Goal: Task Accomplishment & Management: Use online tool/utility

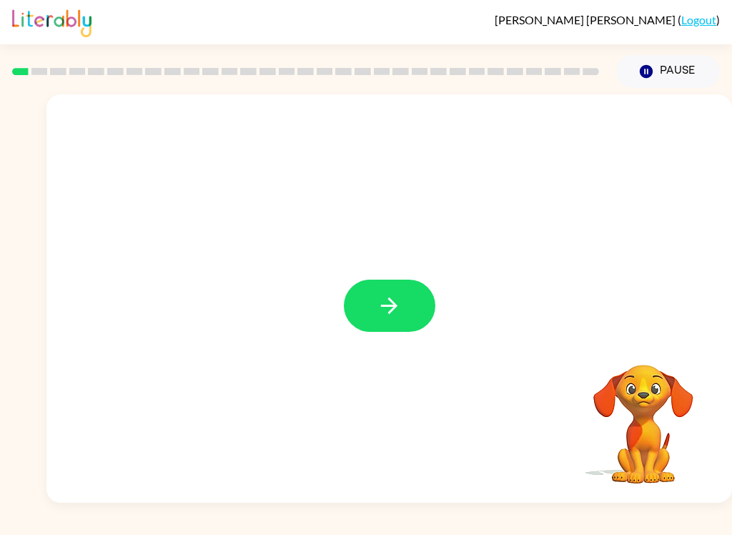
click at [402, 326] on button "button" at bounding box center [390, 306] width 92 height 52
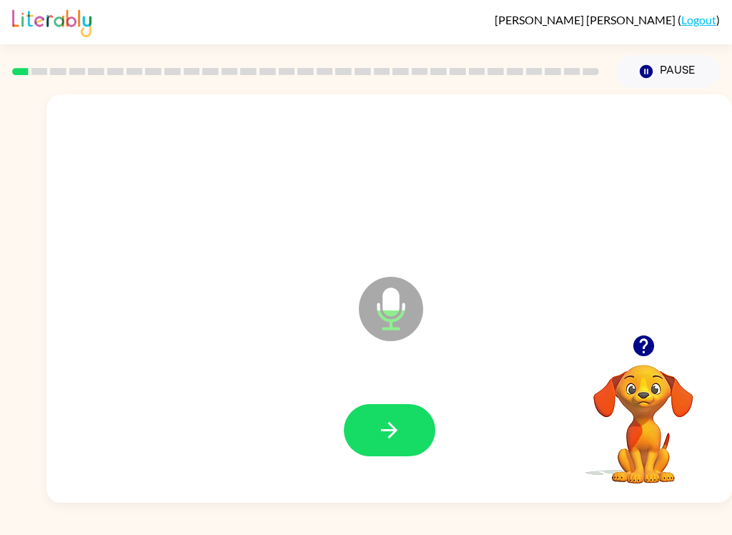
click at [370, 422] on button "button" at bounding box center [390, 430] width 92 height 52
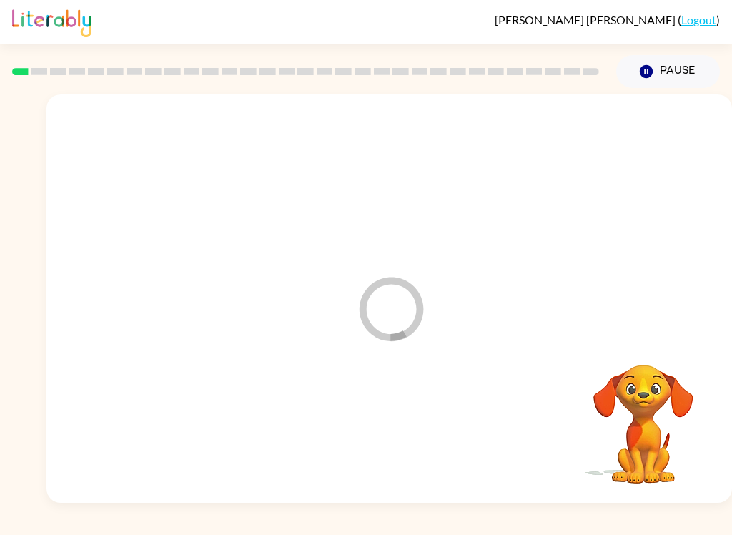
click at [370, 421] on div at bounding box center [389, 430] width 657 height 117
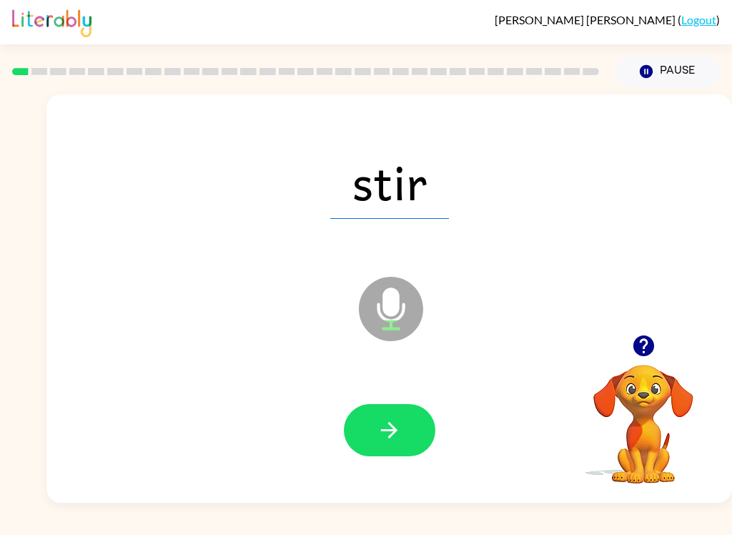
click at [381, 425] on icon "button" at bounding box center [389, 430] width 25 height 25
click at [381, 437] on icon "button" at bounding box center [389, 430] width 25 height 25
click at [382, 430] on icon "button" at bounding box center [389, 430] width 16 height 16
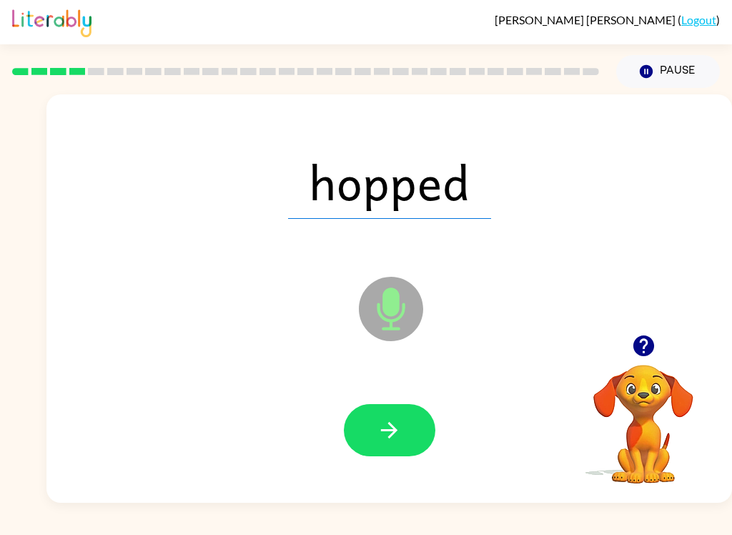
click at [397, 418] on icon "button" at bounding box center [389, 430] width 25 height 25
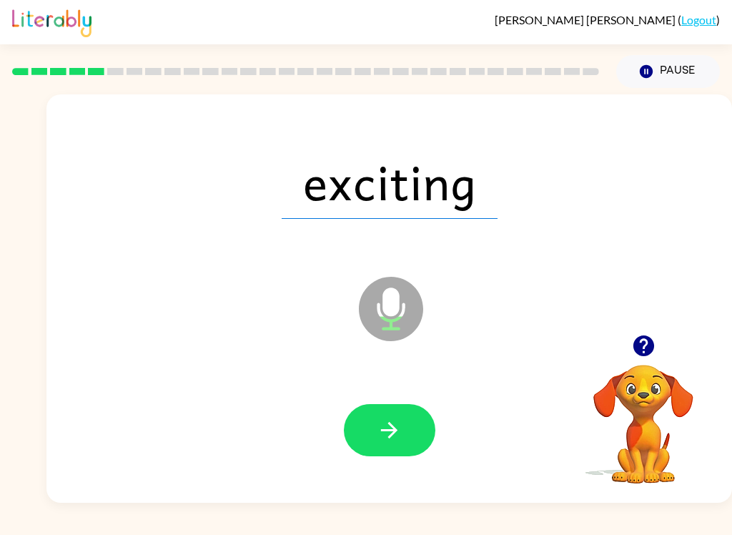
click at [390, 434] on icon "button" at bounding box center [389, 430] width 25 height 25
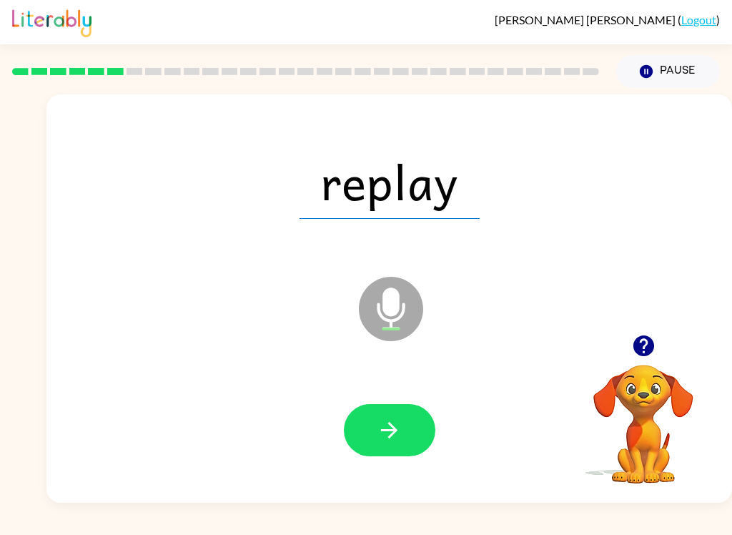
click at [367, 429] on button "button" at bounding box center [390, 430] width 92 height 52
click at [372, 427] on button "button" at bounding box center [390, 430] width 92 height 52
click at [389, 438] on icon "button" at bounding box center [389, 430] width 16 height 16
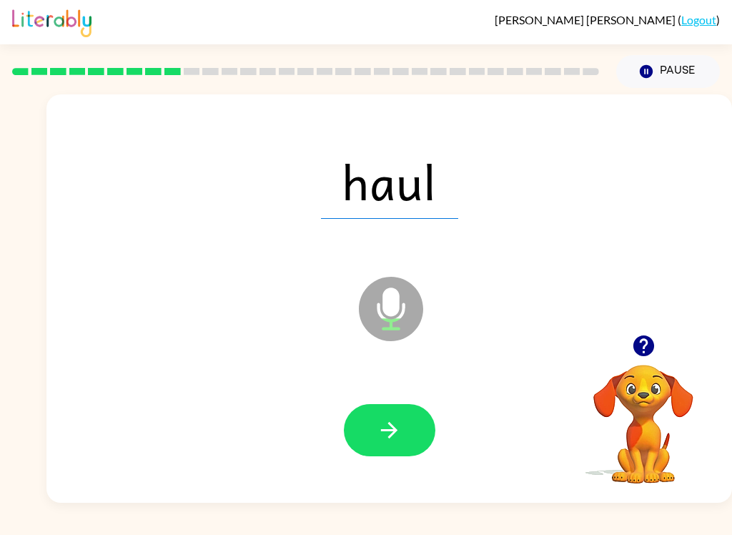
click at [649, 342] on icon "button" at bounding box center [643, 345] width 21 height 21
click at [655, 341] on icon "button" at bounding box center [643, 345] width 25 height 25
click at [654, 340] on div "haul Microphone The Microphone is here when it is your turn to talk" at bounding box center [389, 298] width 686 height 408
click at [651, 347] on video "Your browser must support playing .mp4 files to use Literably. Please try using…" at bounding box center [643, 413] width 143 height 143
click at [643, 345] on video "Your browser must support playing .mp4 files to use Literably. Please try using…" at bounding box center [643, 413] width 143 height 143
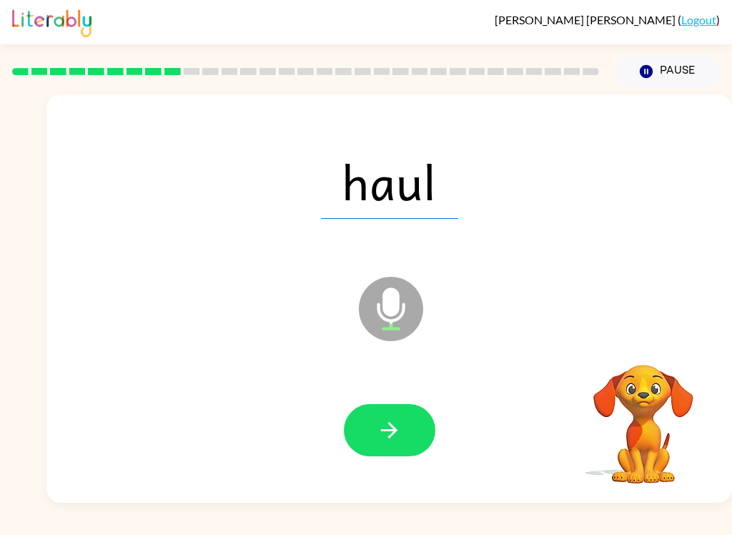
click at [662, 335] on div "haul Microphone The Microphone is here when it is your turn to talk" at bounding box center [389, 298] width 686 height 408
click at [661, 334] on div "haul Microphone The Microphone is here when it is your turn to talk" at bounding box center [389, 298] width 686 height 408
click at [654, 337] on div "haul Microphone The Microphone is here when it is your turn to talk" at bounding box center [389, 298] width 686 height 408
click at [655, 333] on div "haul Microphone The Microphone is here when it is your turn to talk" at bounding box center [389, 298] width 686 height 408
click at [654, 337] on div "haul Microphone The Microphone is here when it is your turn to talk" at bounding box center [389, 298] width 686 height 408
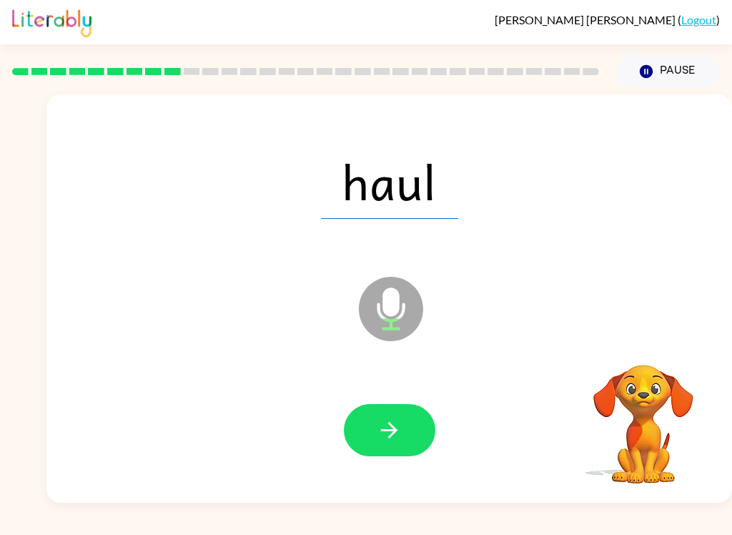
click at [654, 337] on div "haul Microphone The Microphone is here when it is your turn to talk" at bounding box center [389, 298] width 686 height 408
click at [659, 327] on div "haul Microphone The Microphone is here when it is your turn to talk" at bounding box center [389, 298] width 686 height 408
click at [653, 335] on icon "button" at bounding box center [643, 345] width 25 height 25
click at [373, 450] on button "button" at bounding box center [390, 430] width 92 height 52
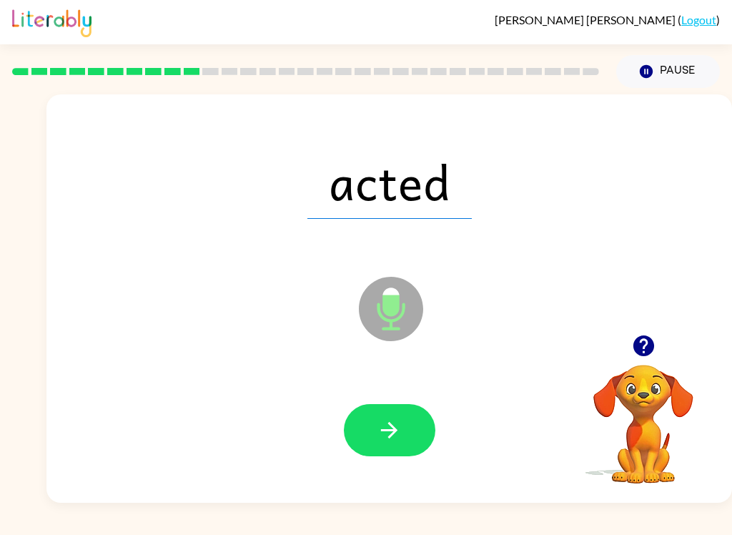
click at [394, 439] on icon "button" at bounding box center [389, 430] width 25 height 25
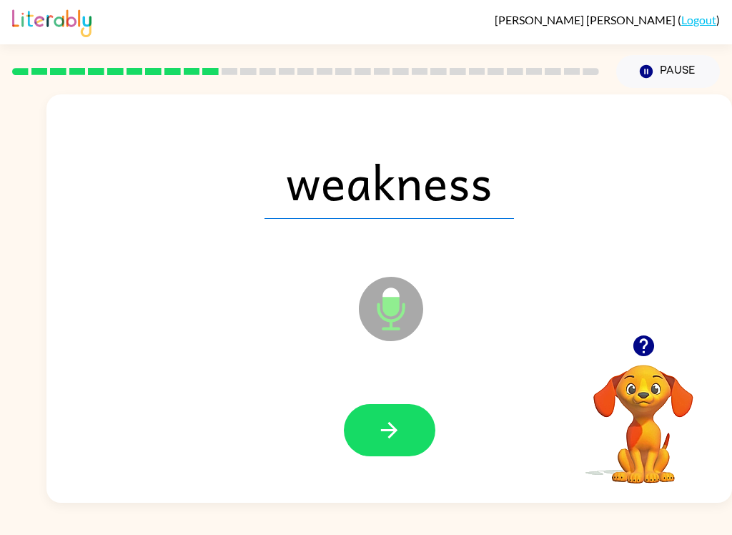
click at [404, 410] on button "button" at bounding box center [390, 430] width 92 height 52
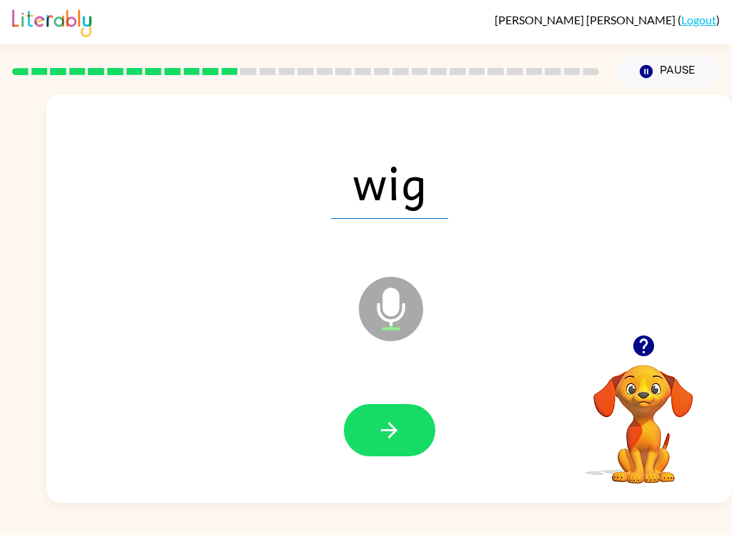
click at [368, 424] on button "button" at bounding box center [390, 430] width 92 height 52
click at [375, 426] on button "button" at bounding box center [390, 430] width 92 height 52
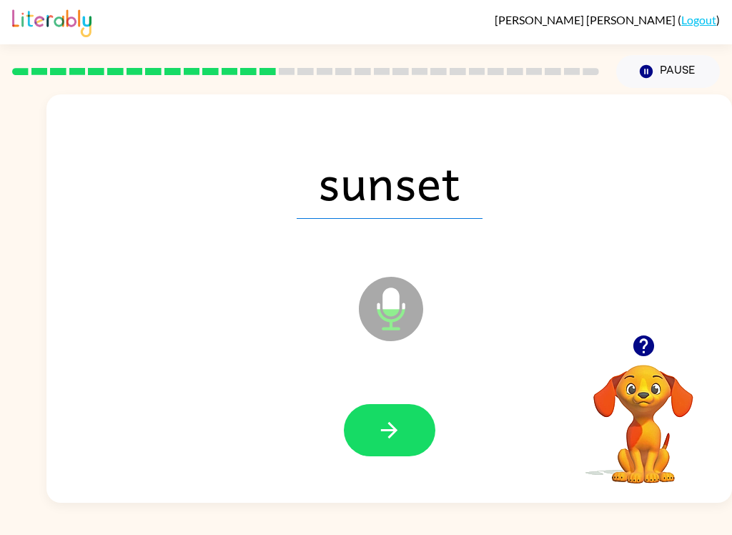
click at [382, 425] on icon "button" at bounding box center [389, 430] width 25 height 25
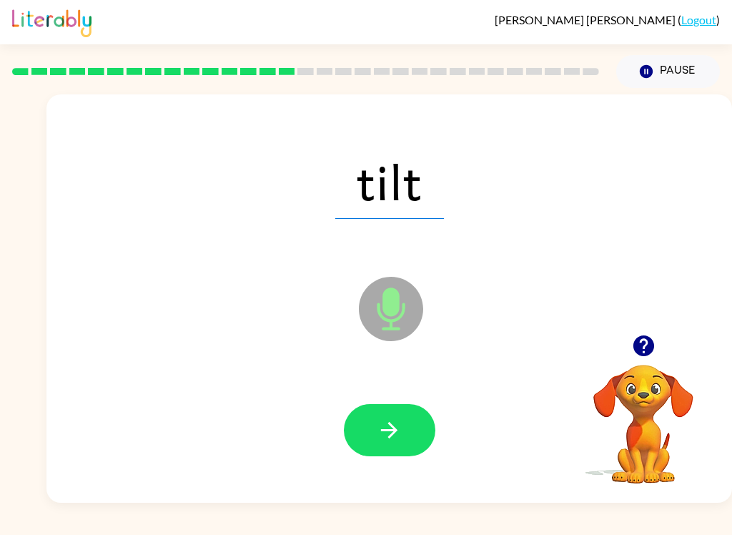
click at [362, 425] on button "button" at bounding box center [390, 430] width 92 height 52
click at [387, 437] on icon "button" at bounding box center [389, 430] width 25 height 25
click at [370, 439] on button "button" at bounding box center [390, 430] width 92 height 52
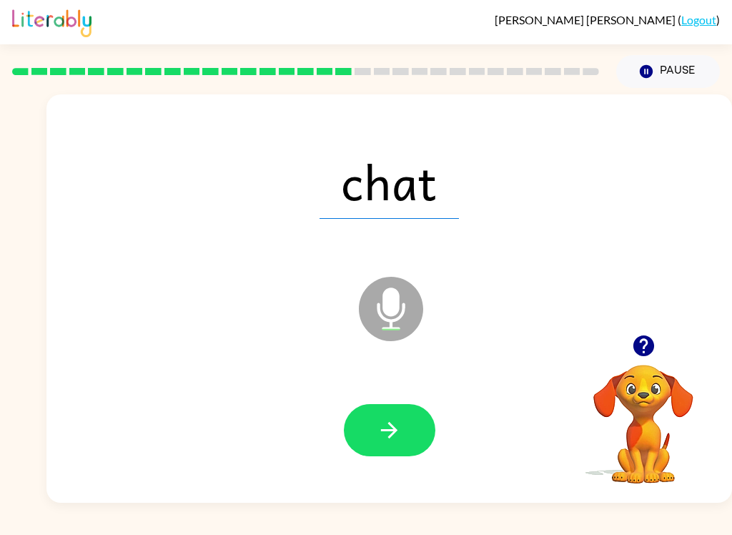
click at [648, 347] on icon "button" at bounding box center [643, 345] width 21 height 21
click at [644, 335] on div "chat Microphone The Microphone is here when it is your turn to talk" at bounding box center [389, 298] width 686 height 408
click at [646, 342] on icon "button" at bounding box center [643, 345] width 25 height 25
click at [385, 438] on icon "button" at bounding box center [389, 430] width 25 height 25
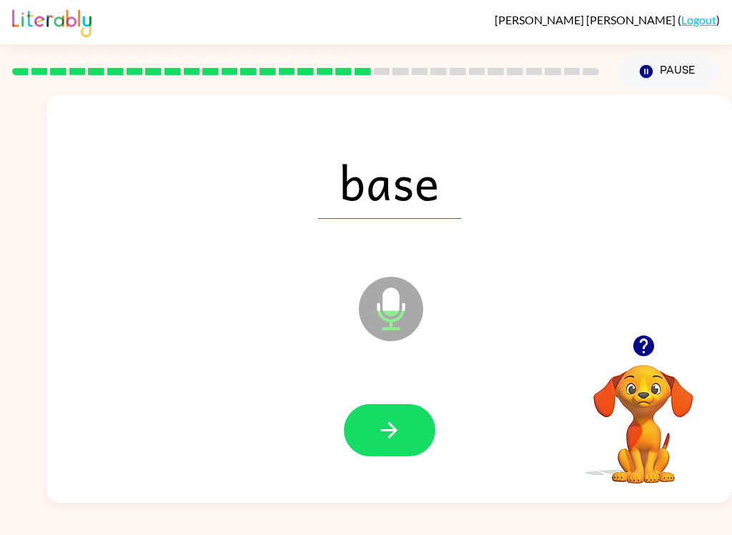
click at [400, 439] on icon "button" at bounding box center [389, 430] width 25 height 25
click at [373, 454] on button "button" at bounding box center [390, 430] width 92 height 52
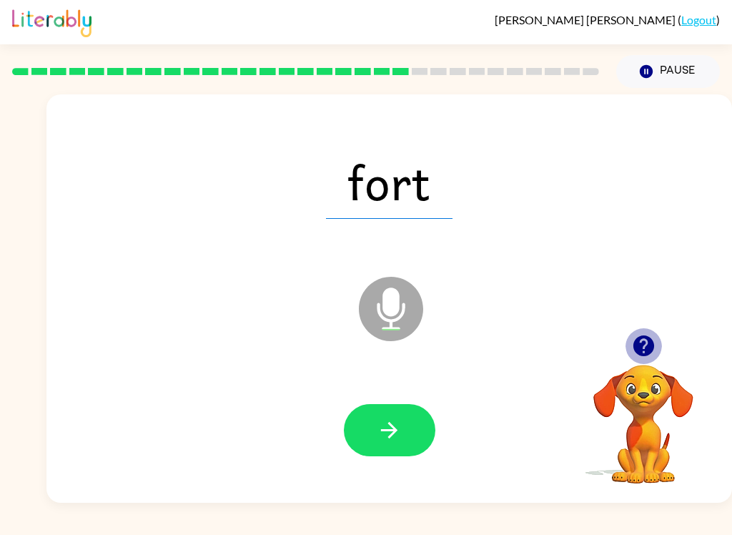
click at [656, 332] on button "button" at bounding box center [644, 345] width 36 height 36
click at [659, 348] on video "Your browser must support playing .mp4 files to use Literably. Please try using…" at bounding box center [643, 413] width 143 height 143
click at [659, 347] on video "Your browser must support playing .mp4 files to use Literably. Please try using…" at bounding box center [643, 413] width 143 height 143
click at [351, 438] on button "button" at bounding box center [390, 430] width 92 height 52
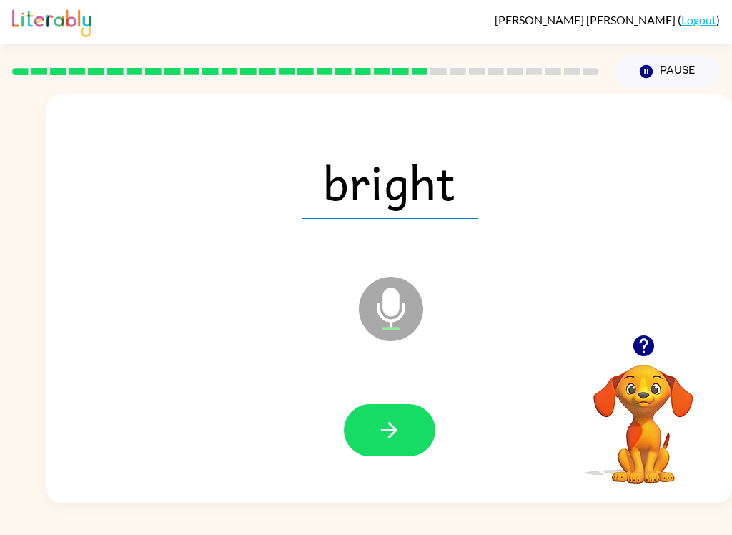
click at [383, 433] on icon "button" at bounding box center [389, 430] width 25 height 25
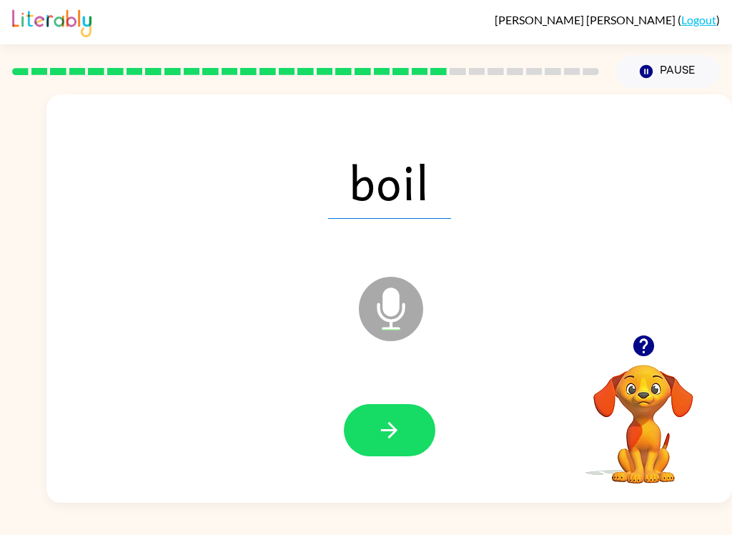
click at [427, 448] on button "button" at bounding box center [390, 430] width 92 height 52
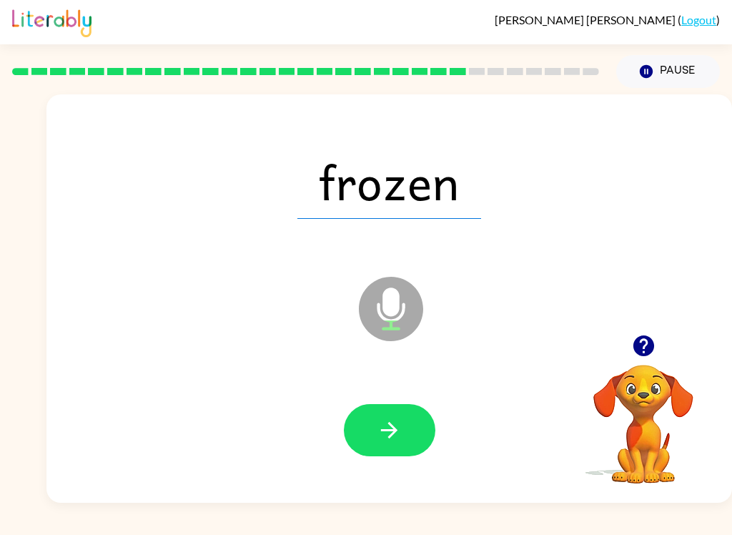
click at [393, 445] on button "button" at bounding box center [390, 430] width 92 height 52
click at [402, 425] on button "button" at bounding box center [390, 430] width 92 height 52
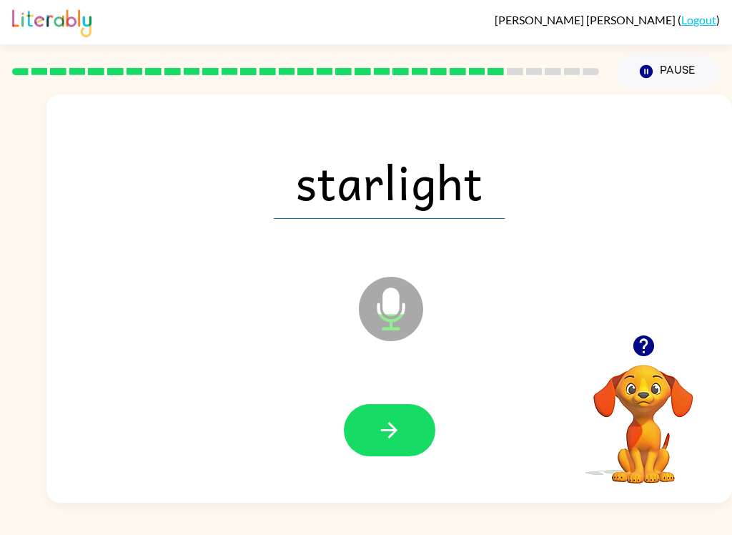
click at [405, 435] on button "button" at bounding box center [390, 430] width 92 height 52
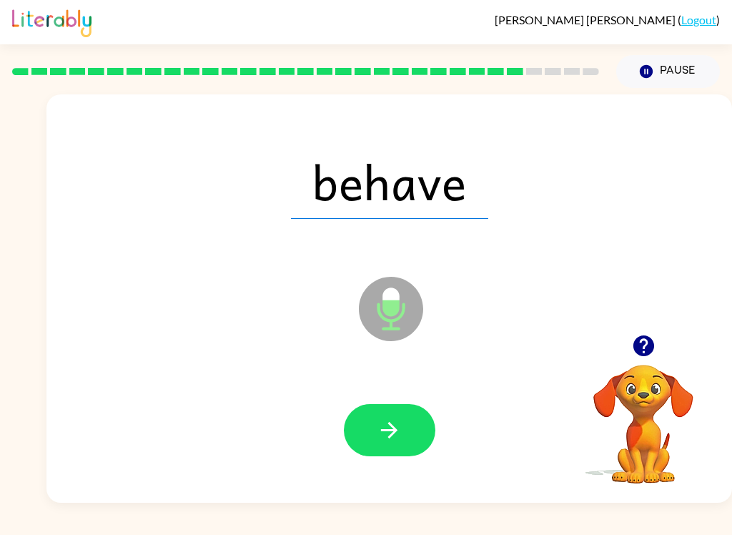
click at [380, 448] on button "button" at bounding box center [390, 430] width 92 height 52
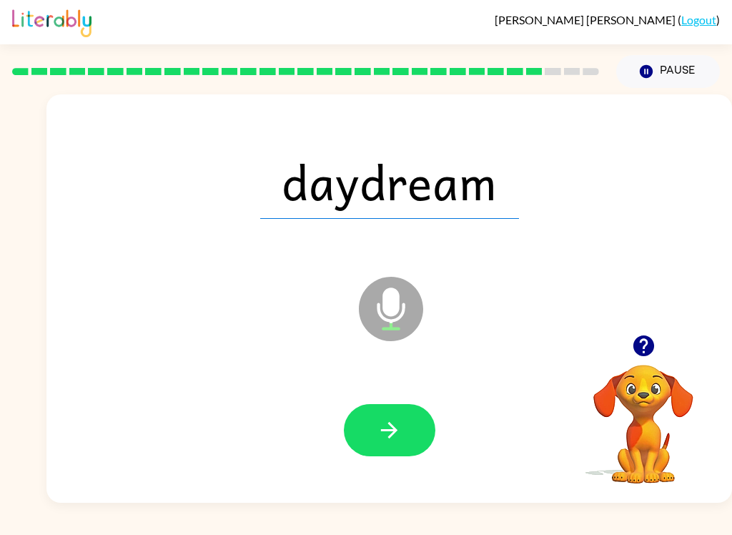
click at [407, 448] on button "button" at bounding box center [390, 430] width 92 height 52
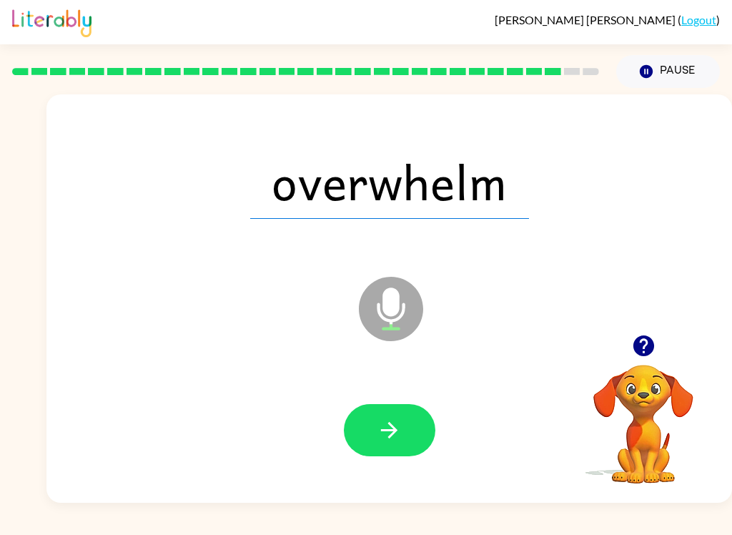
click at [397, 444] on button "button" at bounding box center [390, 430] width 92 height 52
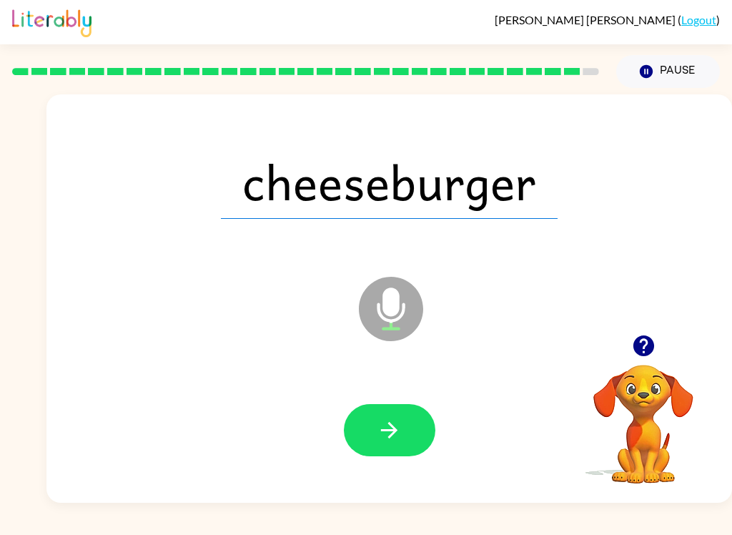
click at [404, 437] on button "button" at bounding box center [390, 430] width 92 height 52
